Goal: Use online tool/utility: Utilize a website feature to perform a specific function

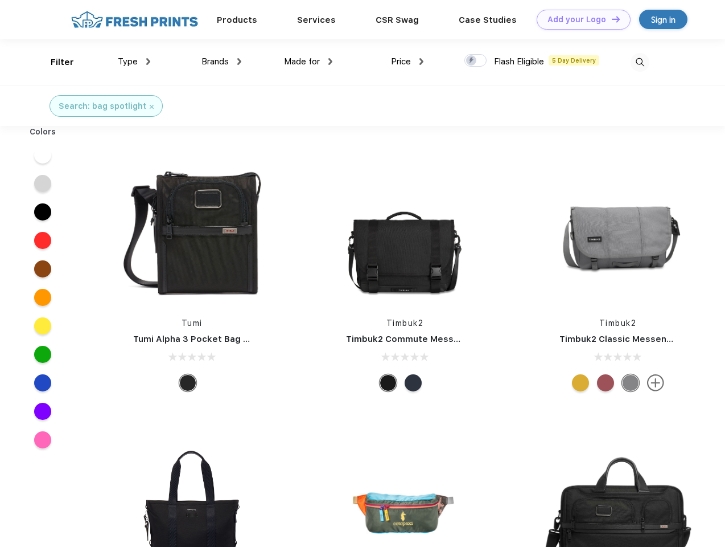
click at [580, 19] on link "Add your Logo Design Tool" at bounding box center [584, 20] width 94 height 20
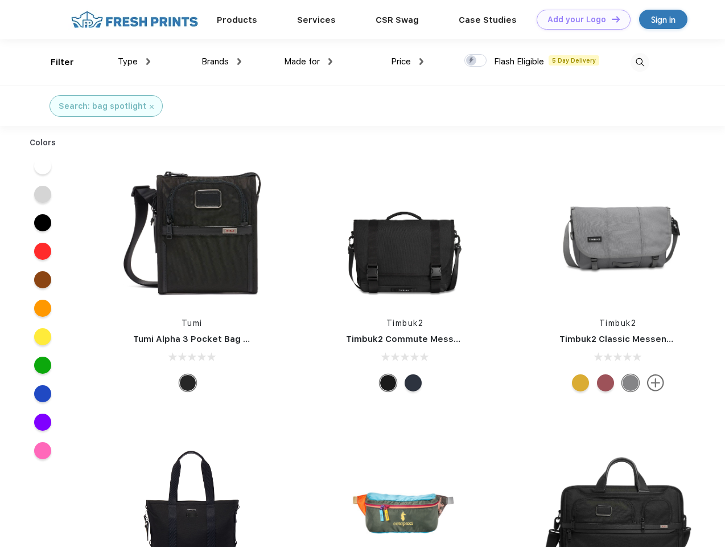
click at [0, 0] on div "Design Tool" at bounding box center [0, 0] width 0 height 0
click at [611, 19] on link "Add your Logo Design Tool" at bounding box center [584, 20] width 94 height 20
click at [55, 62] on div "Filter" at bounding box center [62, 62] width 23 height 13
click at [134, 61] on span "Type" at bounding box center [128, 61] width 20 height 10
click at [221, 61] on span "Brands" at bounding box center [215, 61] width 27 height 10
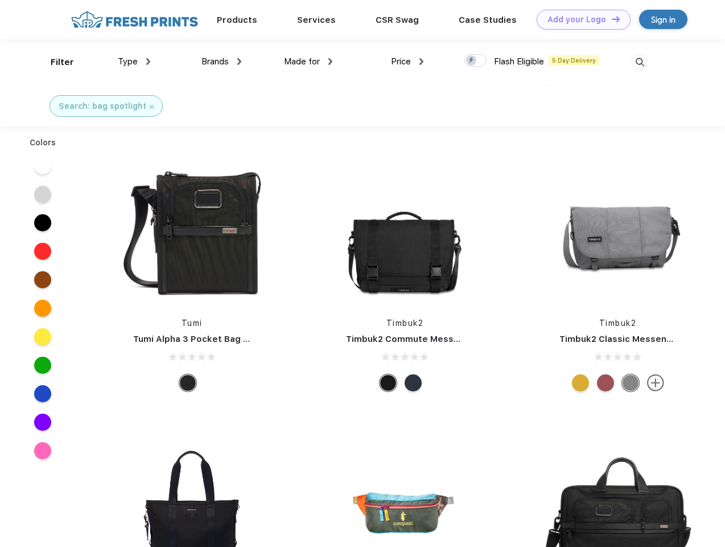
click at [309, 61] on span "Made for" at bounding box center [302, 61] width 36 height 10
click at [408, 61] on span "Price" at bounding box center [401, 61] width 20 height 10
click at [476, 61] on div at bounding box center [476, 60] width 22 height 13
click at [472, 61] on input "checkbox" at bounding box center [468, 57] width 7 height 7
click at [640, 62] on img at bounding box center [640, 62] width 19 height 19
